Goal: Check status: Check status

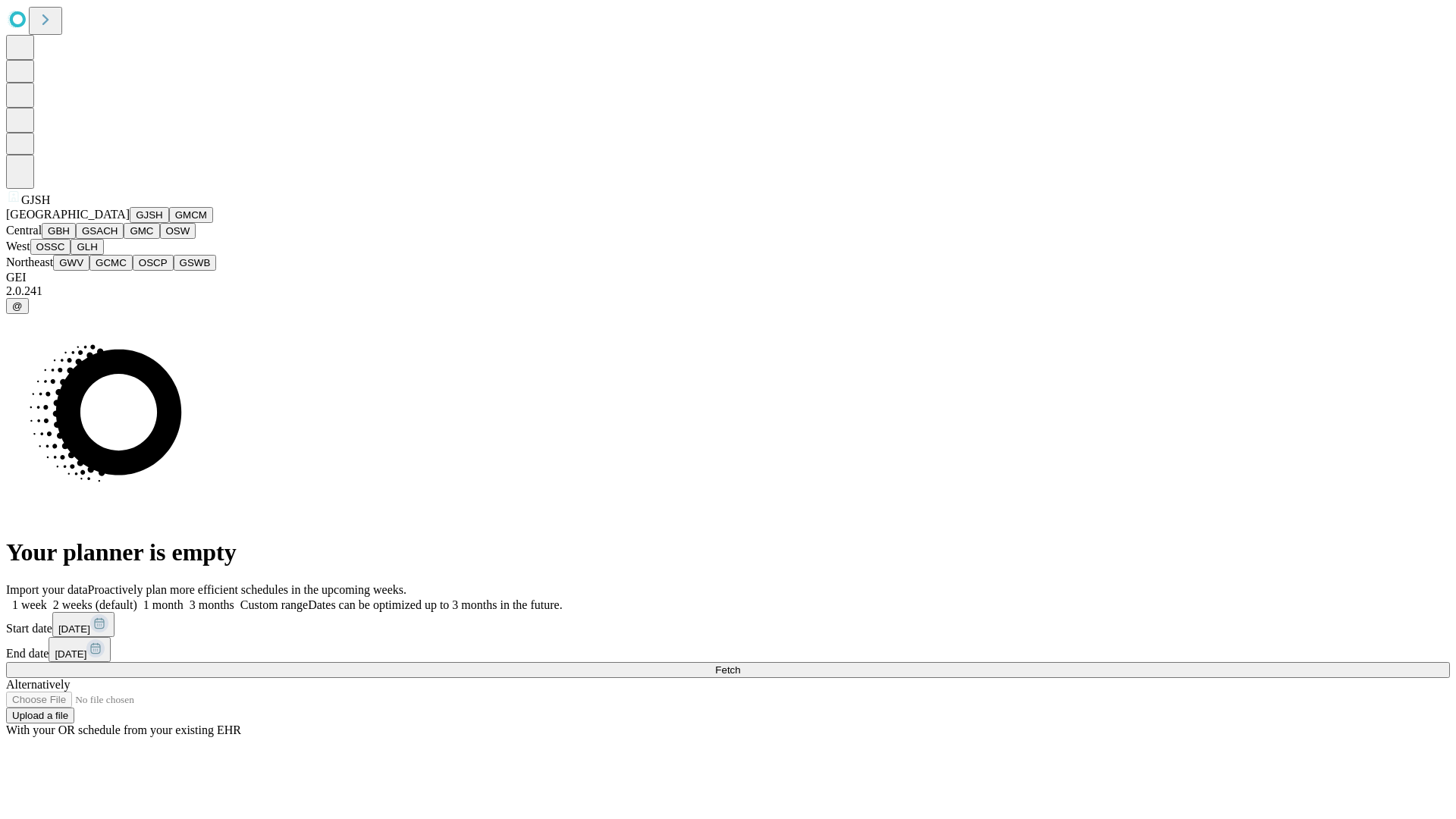
click at [129, 223] on button "GJSH" at bounding box center [149, 215] width 39 height 16
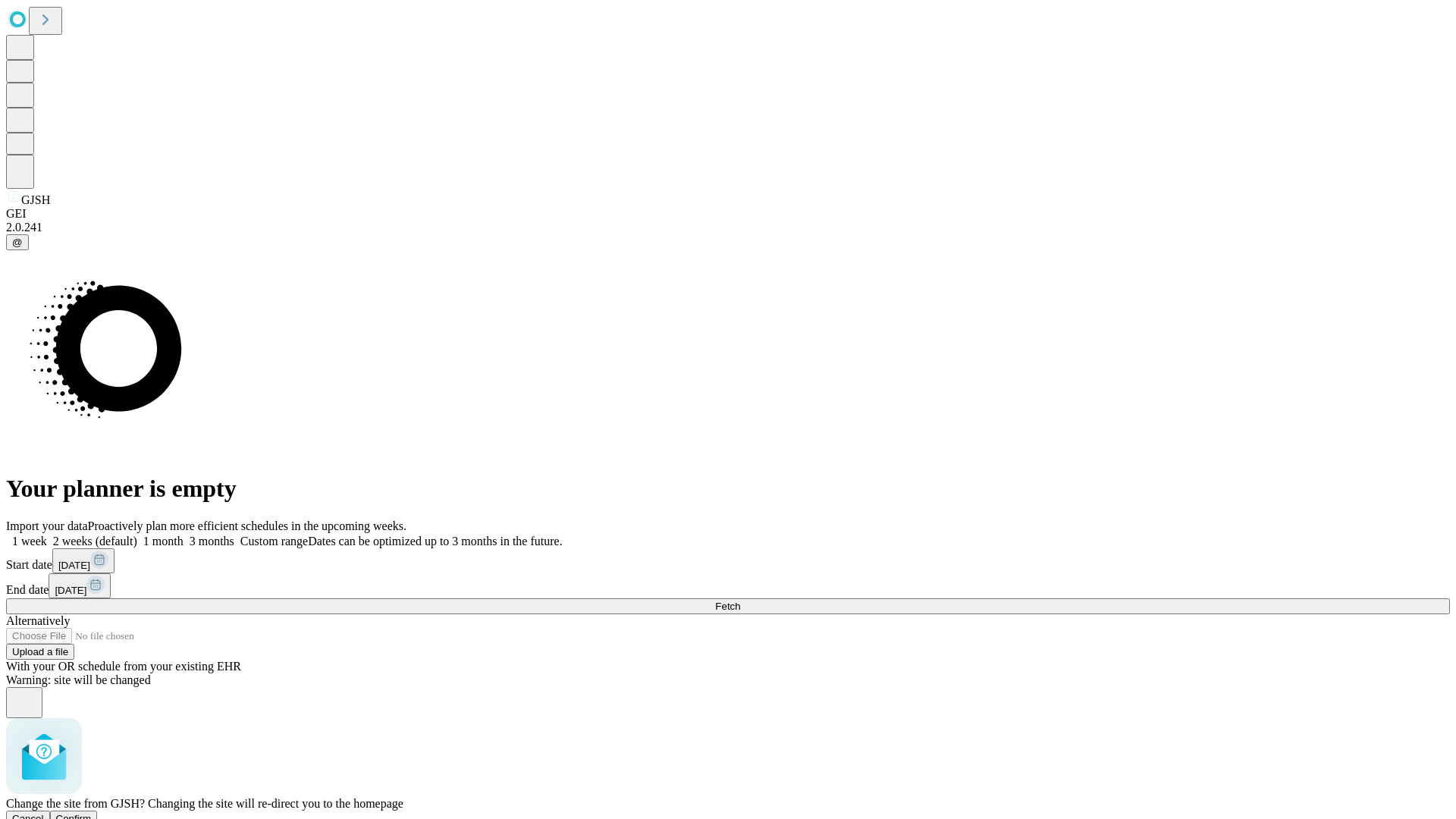
click at [92, 813] on span "Confirm" at bounding box center [73, 818] width 36 height 11
click at [137, 534] on label "2 weeks (default)" at bounding box center [92, 540] width 90 height 13
click at [740, 600] on span "Fetch" at bounding box center [728, 606] width 25 height 11
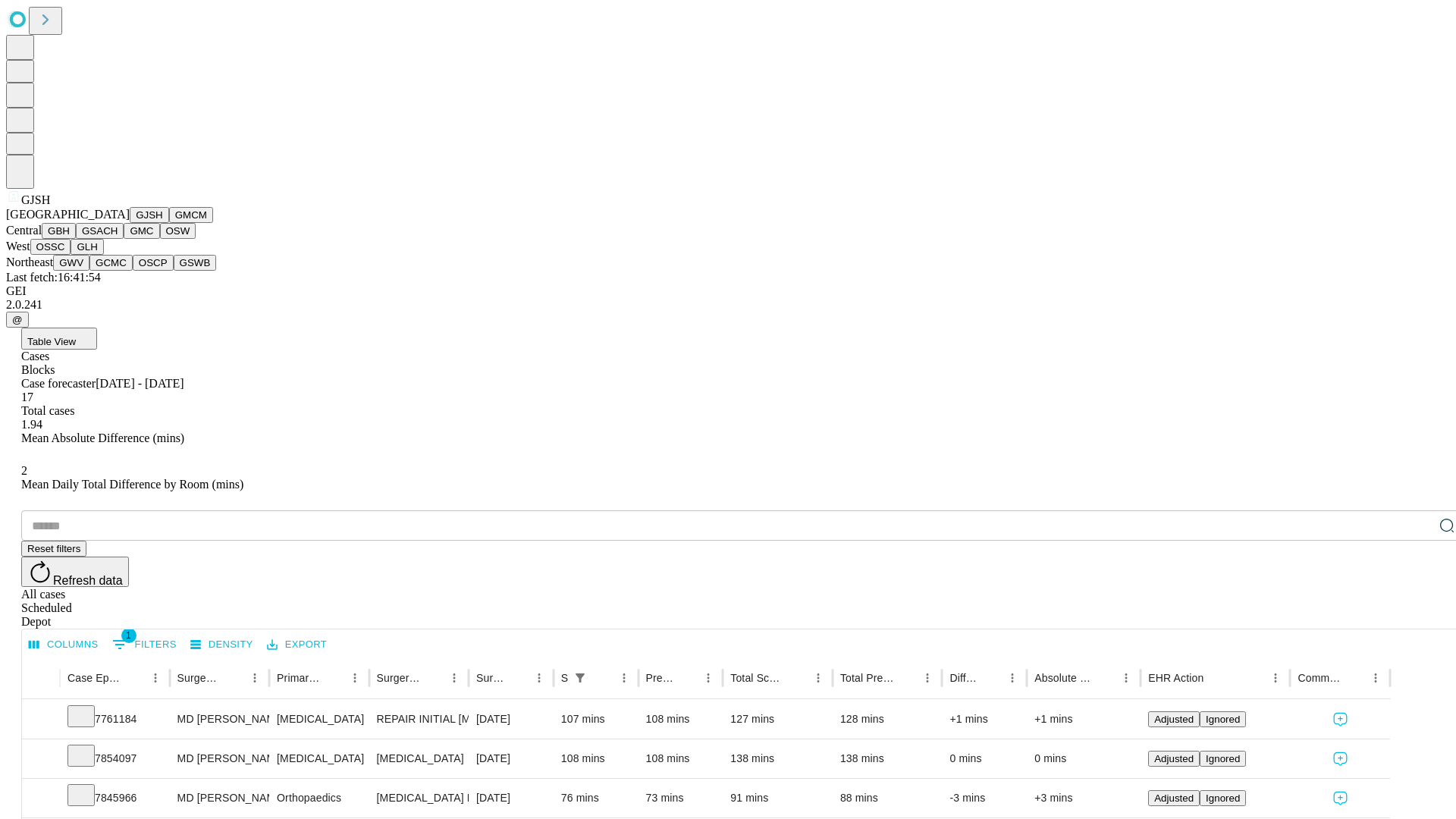
click at [169, 223] on button "GMCM" at bounding box center [191, 215] width 44 height 16
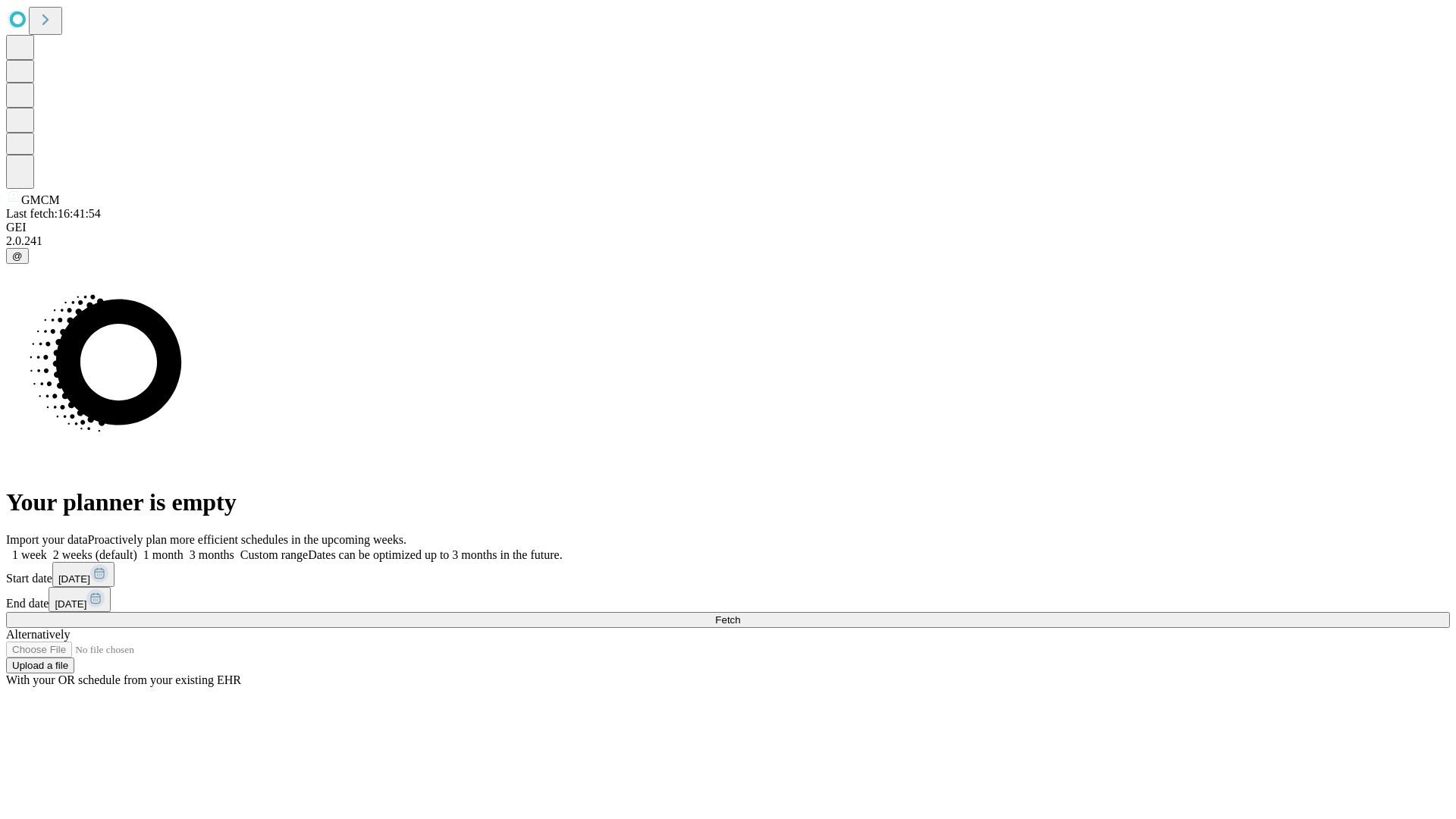
click at [137, 548] on label "2 weeks (default)" at bounding box center [92, 555] width 90 height 13
click at [740, 614] on span "Fetch" at bounding box center [728, 619] width 25 height 11
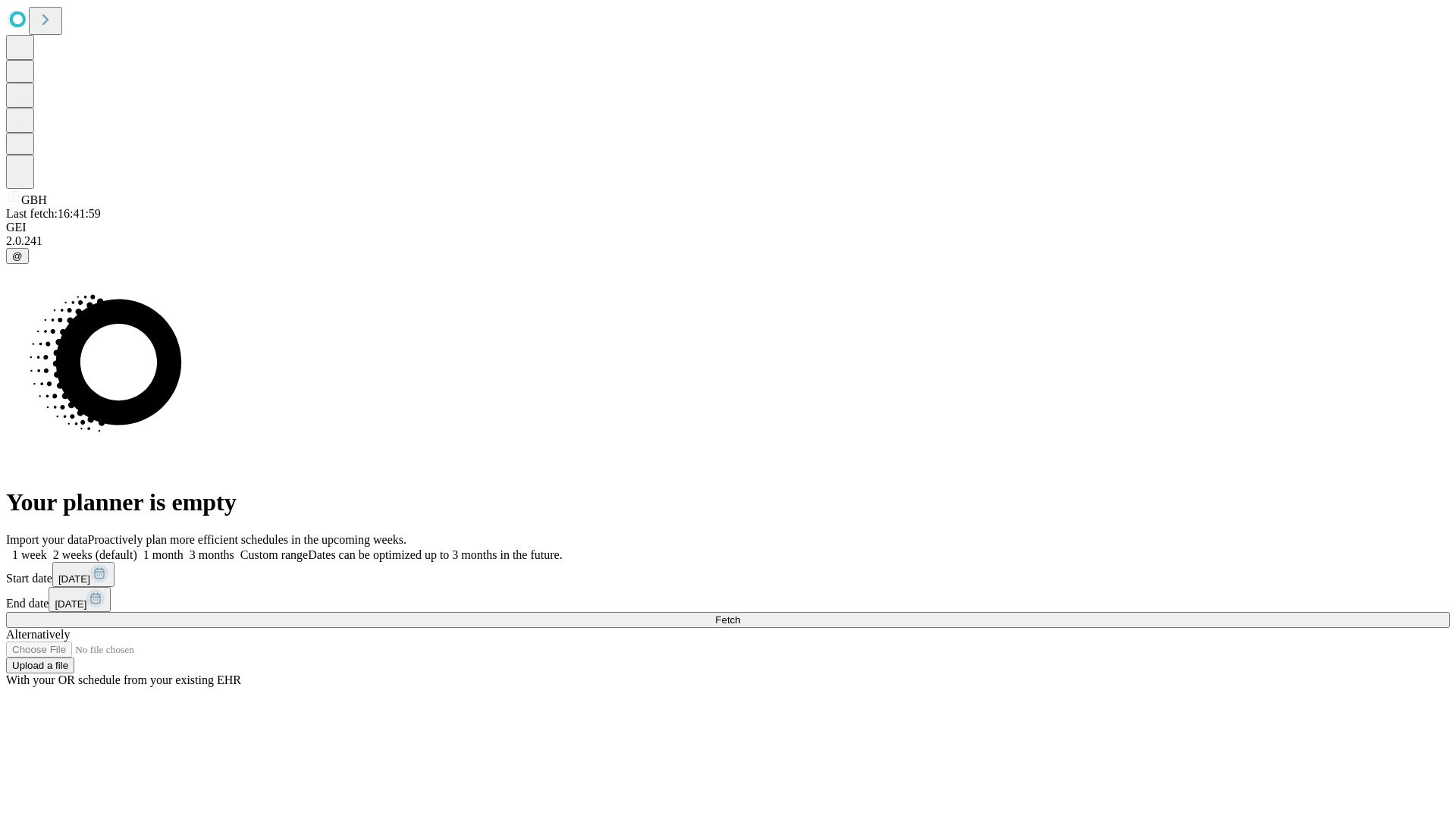
click at [137, 548] on label "2 weeks (default)" at bounding box center [92, 555] width 90 height 13
click at [740, 614] on span "Fetch" at bounding box center [728, 619] width 25 height 11
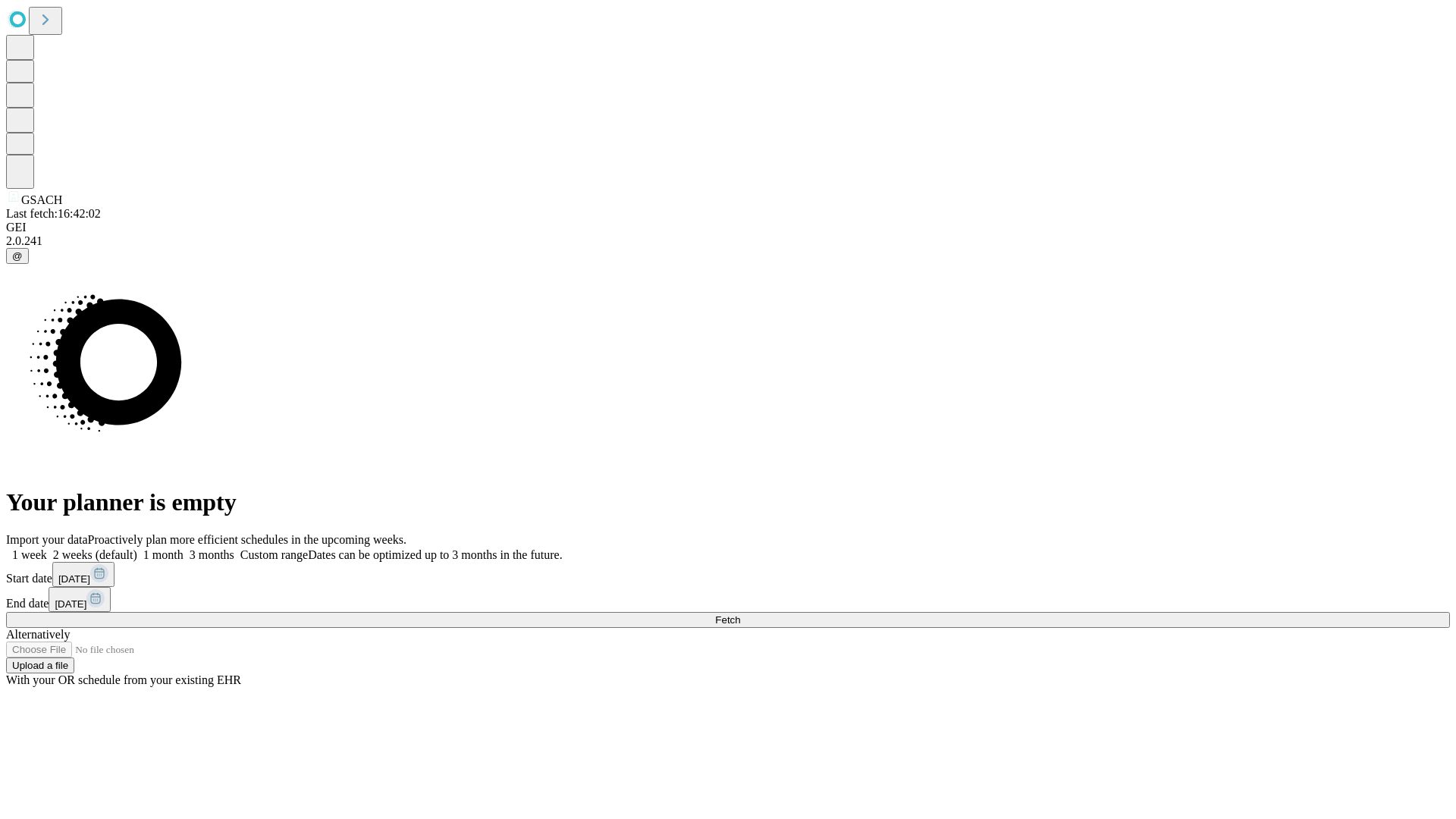
click at [137, 548] on label "2 weeks (default)" at bounding box center [92, 555] width 90 height 13
click at [740, 614] on span "Fetch" at bounding box center [728, 619] width 25 height 11
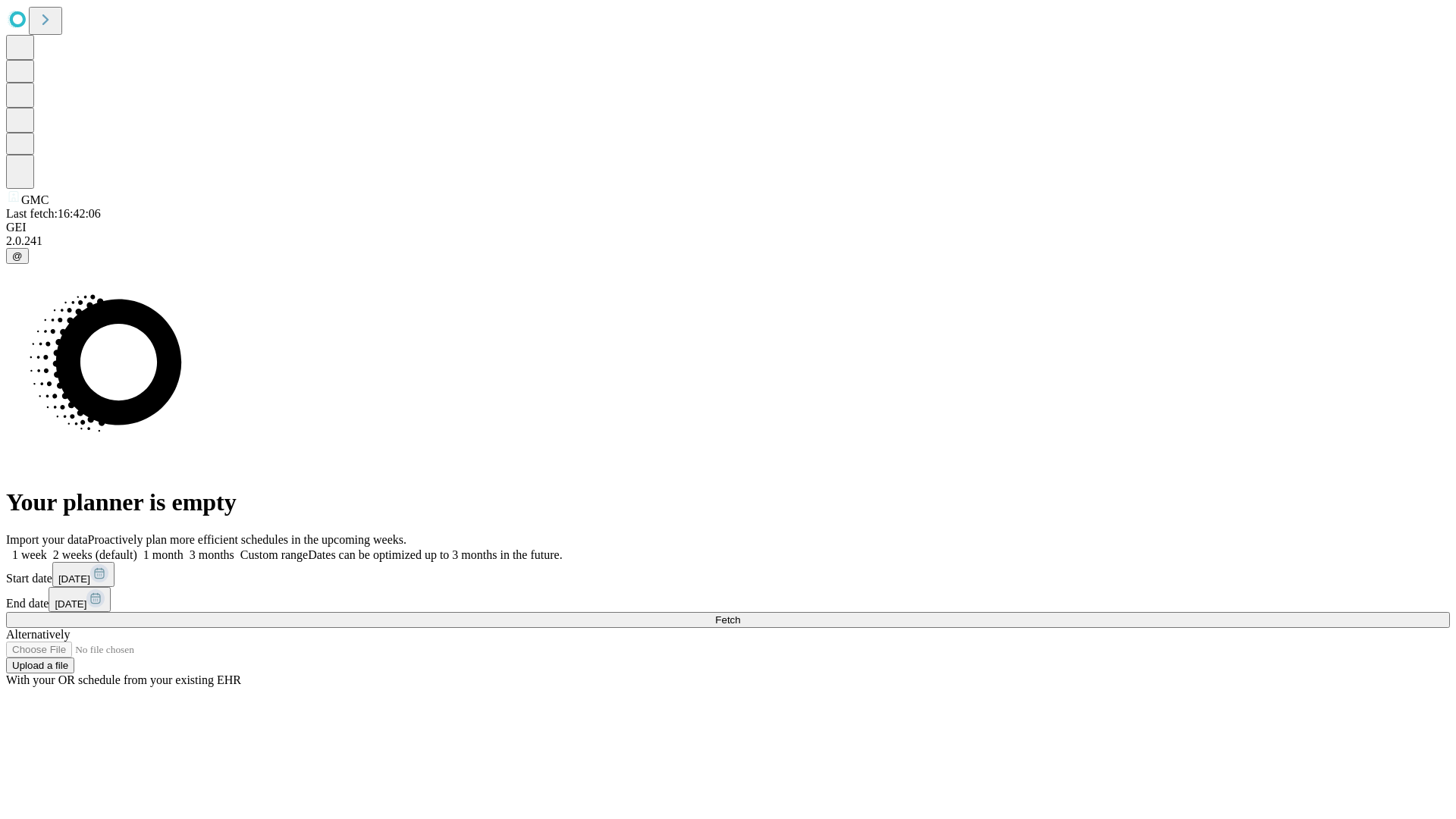
click at [137, 548] on label "2 weeks (default)" at bounding box center [92, 555] width 90 height 13
click at [740, 614] on span "Fetch" at bounding box center [728, 619] width 25 height 11
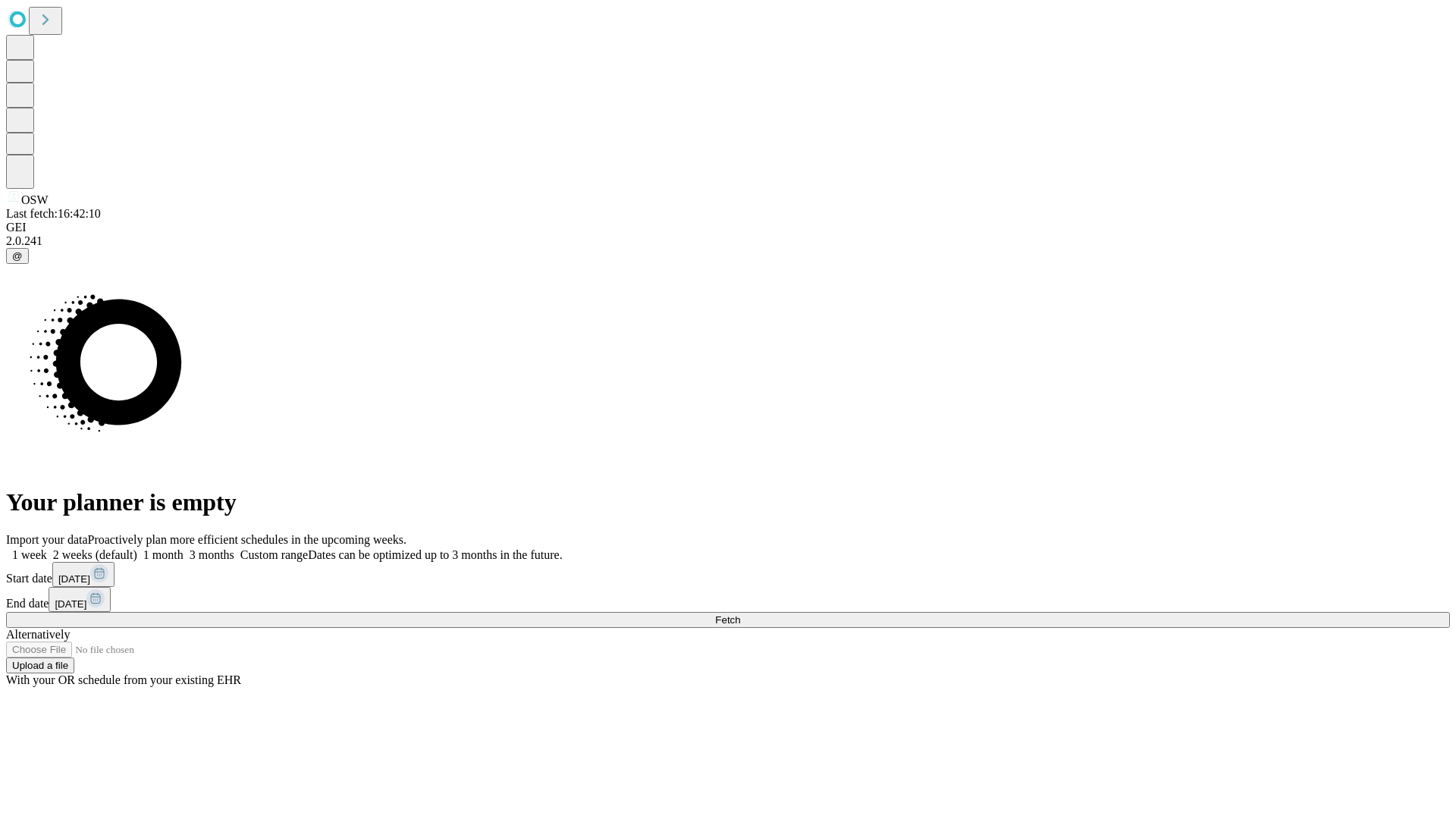
click at [740, 614] on span "Fetch" at bounding box center [728, 619] width 25 height 11
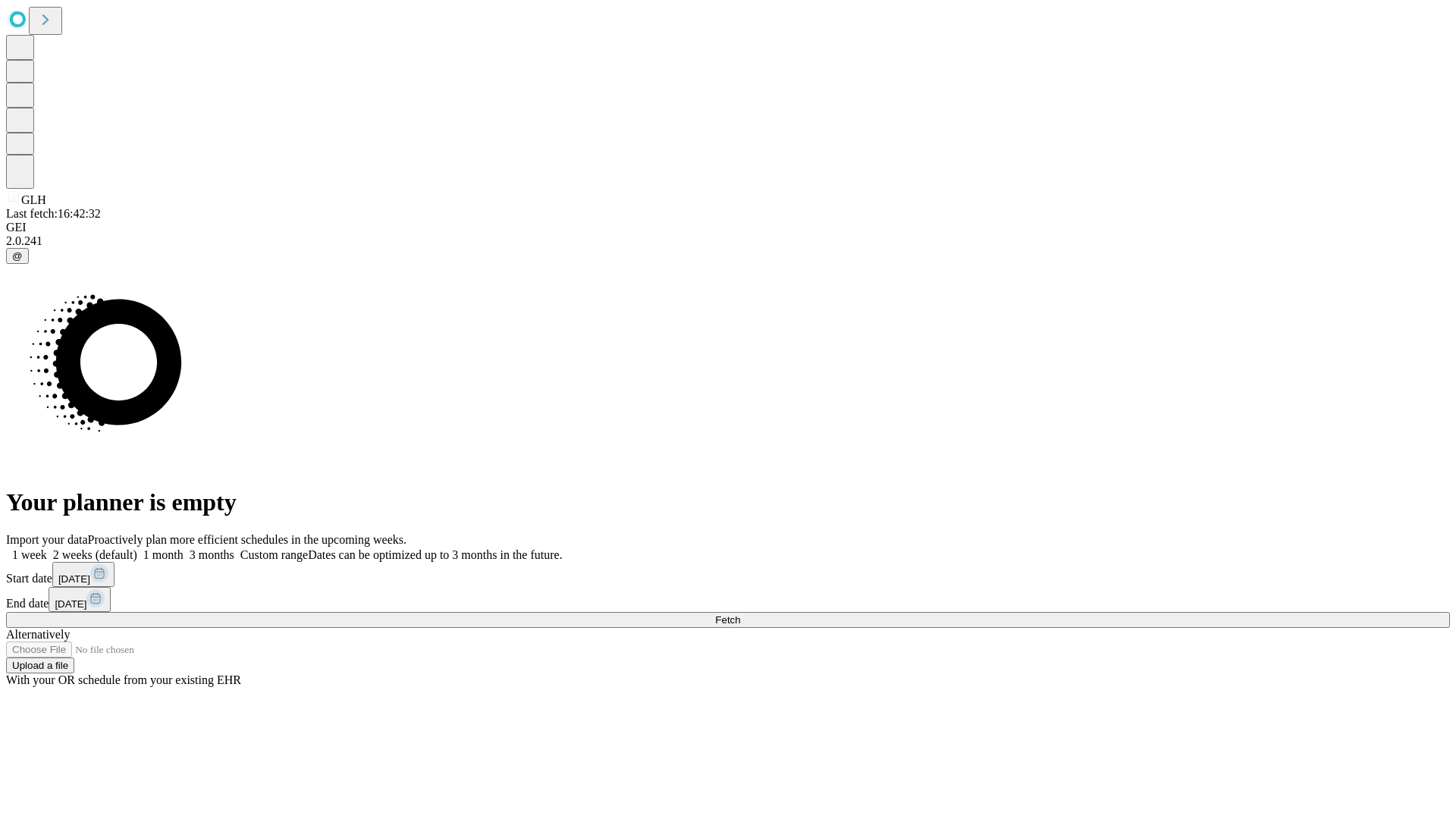
click at [137, 548] on label "2 weeks (default)" at bounding box center [92, 555] width 90 height 13
click at [740, 614] on span "Fetch" at bounding box center [728, 619] width 25 height 11
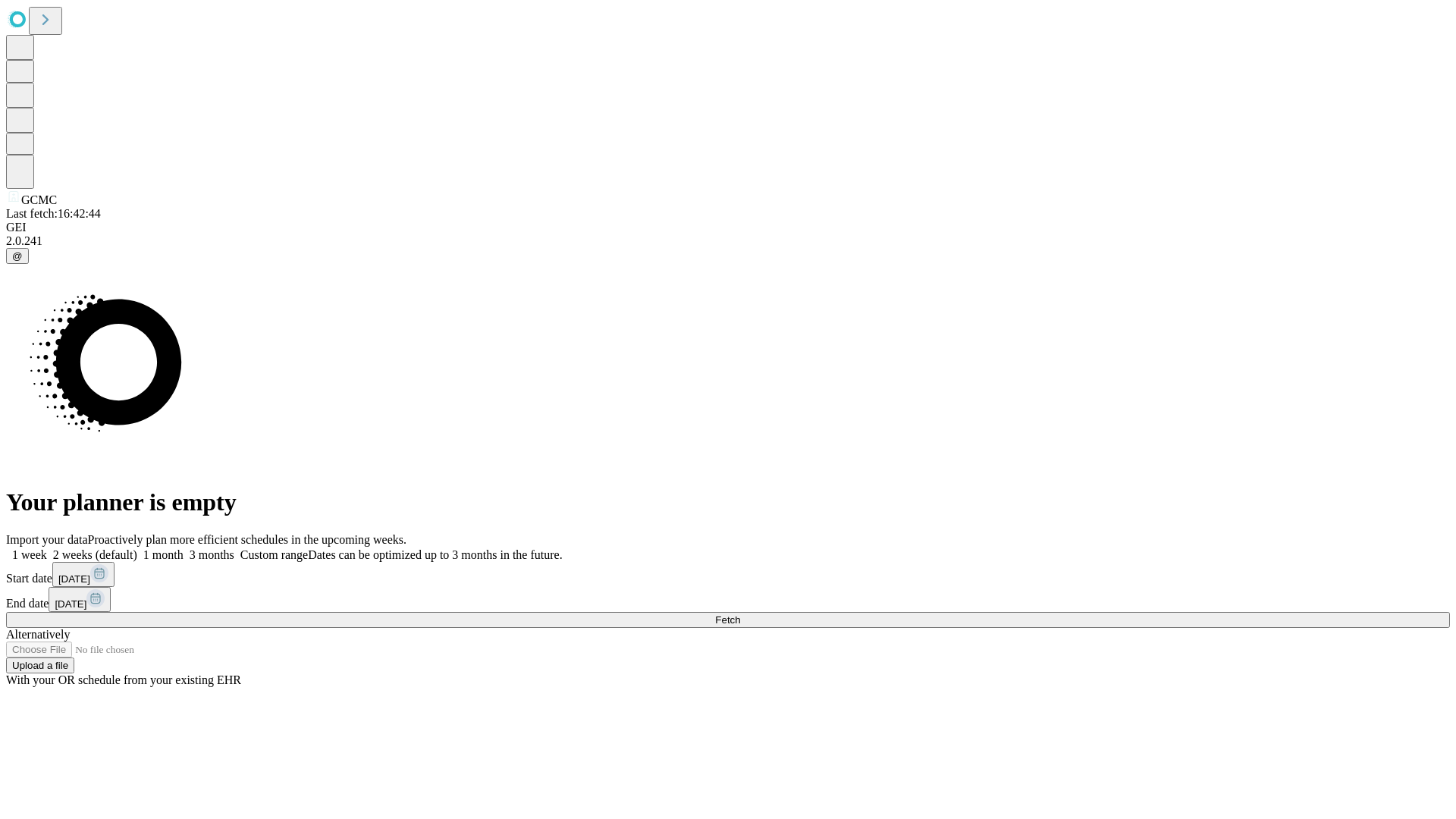
click at [137, 548] on label "2 weeks (default)" at bounding box center [92, 555] width 90 height 13
click at [740, 614] on span "Fetch" at bounding box center [728, 619] width 25 height 11
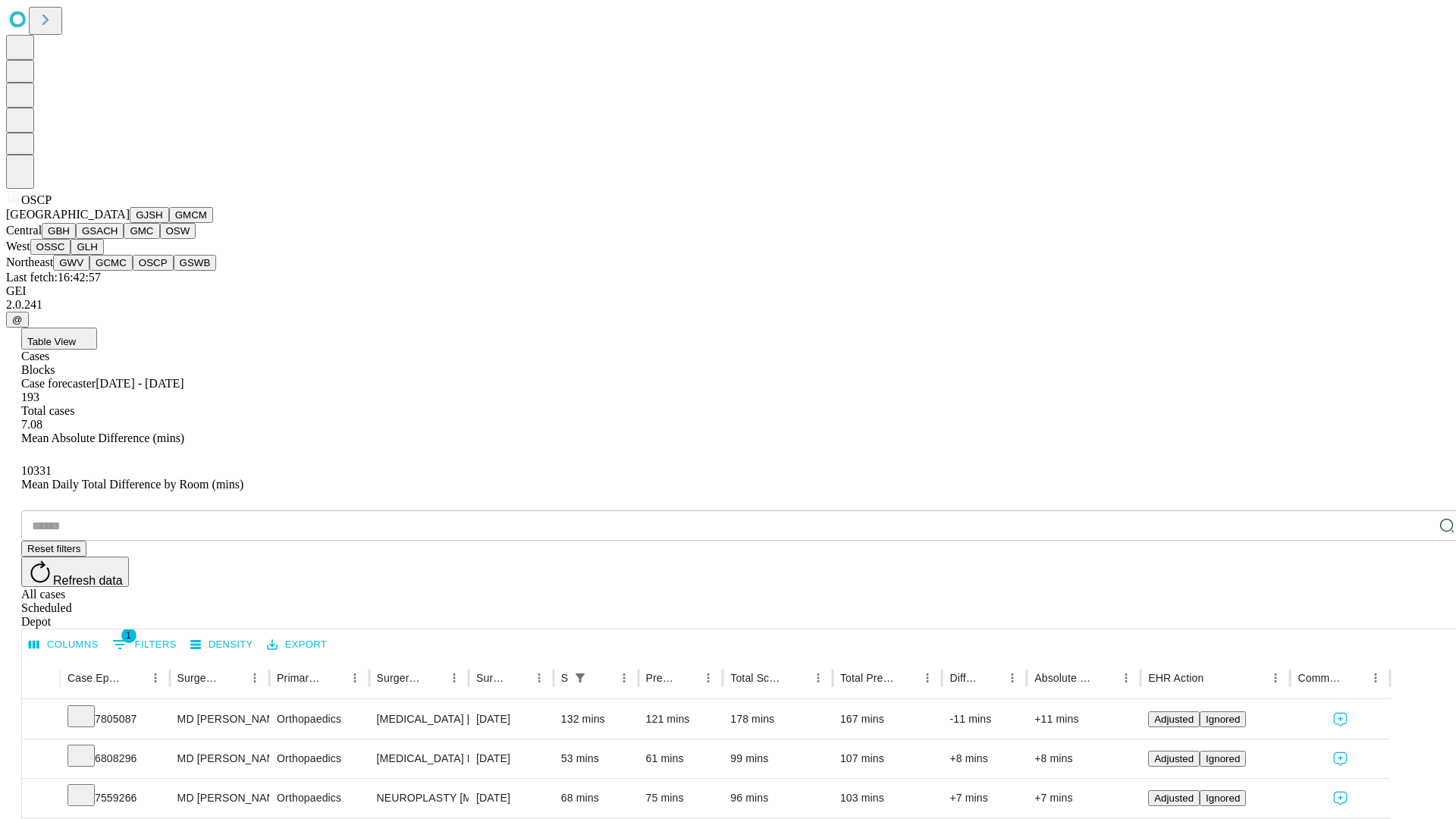
click at [174, 271] on button "GSWB" at bounding box center [195, 263] width 43 height 16
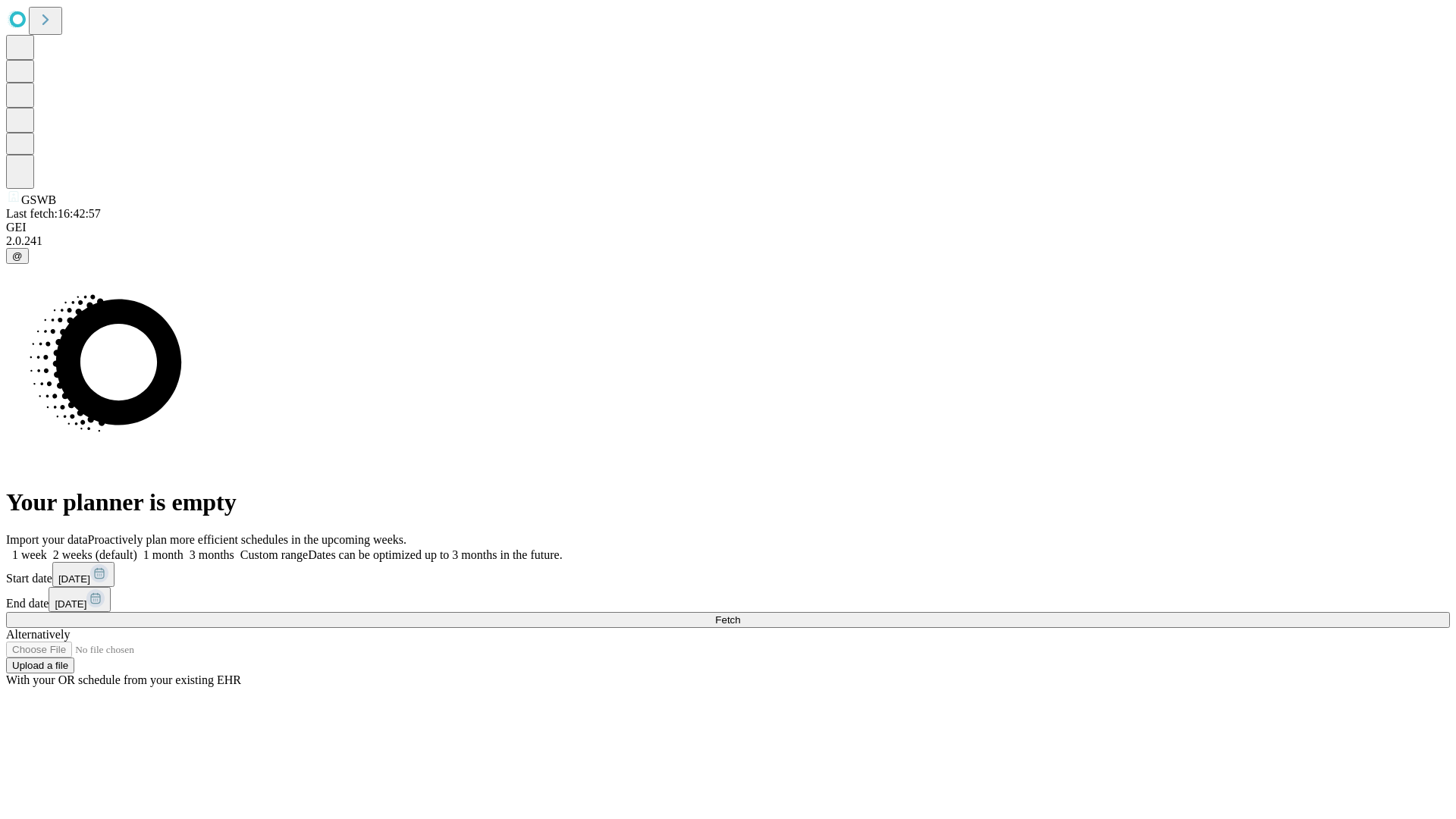
click at [137, 548] on label "2 weeks (default)" at bounding box center [92, 555] width 90 height 13
click at [740, 614] on span "Fetch" at bounding box center [728, 619] width 25 height 11
